Goal: Navigation & Orientation: Go to known website

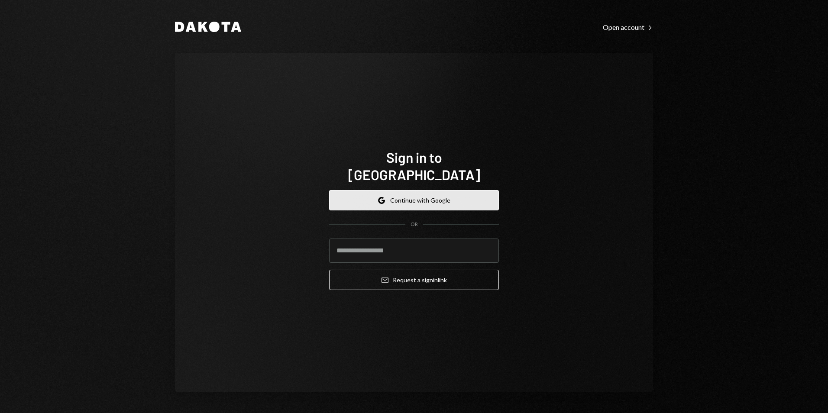
click at [397, 197] on button "Google Continue with Google" at bounding box center [414, 200] width 170 height 20
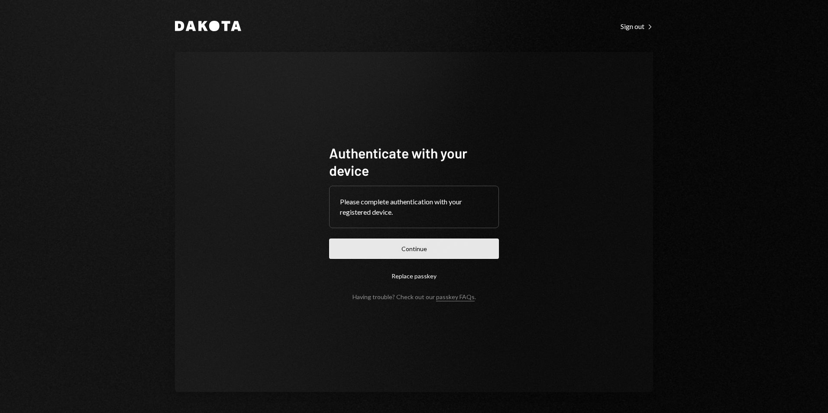
click at [408, 254] on button "Continue" at bounding box center [414, 249] width 170 height 20
